Goal: Task Accomplishment & Management: Complete application form

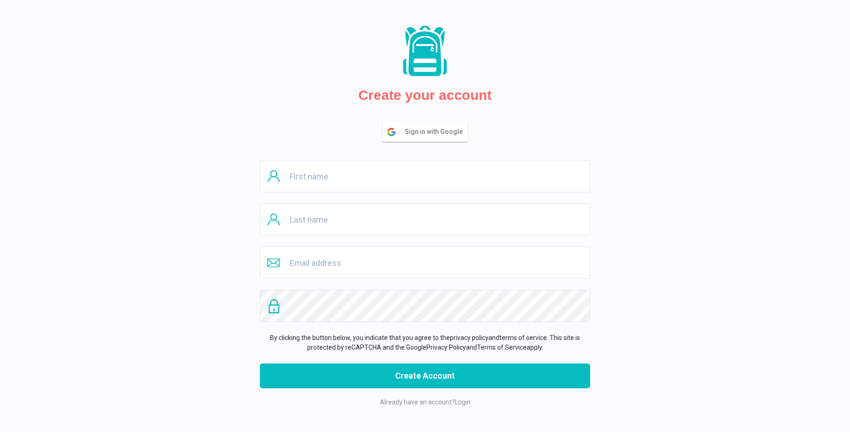
click at [425, 176] on input "text" at bounding box center [425, 176] width 330 height 32
type input "Anais"
click at [425, 219] on input "text" at bounding box center [425, 219] width 330 height 32
type input "[PERSON_NAME]"
click at [425, 263] on input "email" at bounding box center [425, 263] width 330 height 32
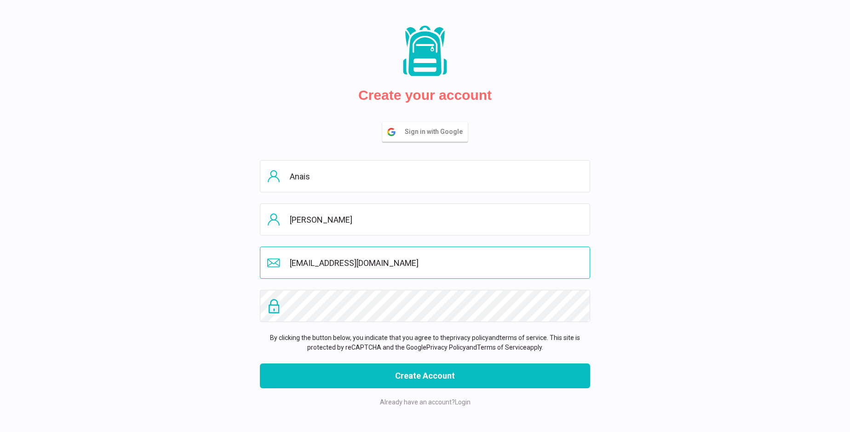
type input "[EMAIL_ADDRESS][DOMAIN_NAME]"
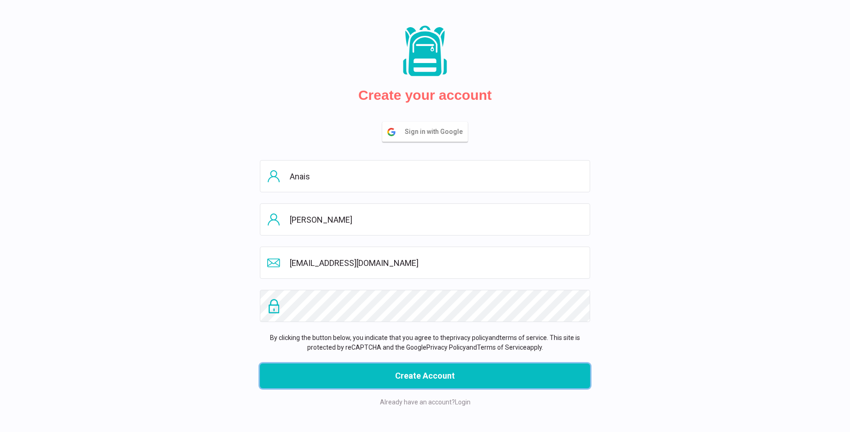
click at [425, 376] on button "Create Account" at bounding box center [425, 375] width 330 height 25
